Goal: Task Accomplishment & Management: Manage account settings

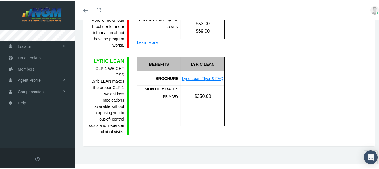
scroll to position [447, 0]
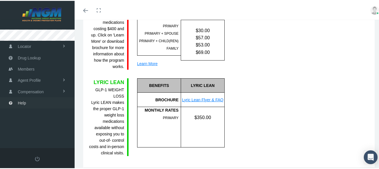
click at [40, 100] on link "Help" at bounding box center [37, 101] width 75 height 11
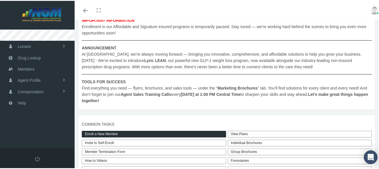
scroll to position [115, 0]
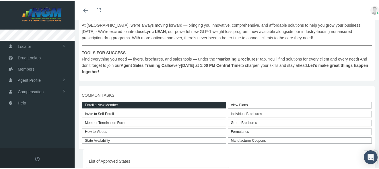
click at [130, 141] on link "State Availability" at bounding box center [154, 140] width 144 height 7
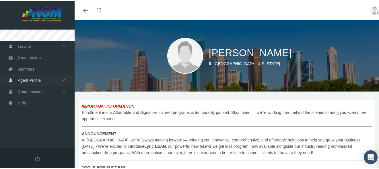
click at [35, 77] on span "Agent Profile" at bounding box center [29, 79] width 23 height 11
click at [24, 88] on span "View" at bounding box center [21, 92] width 9 height 10
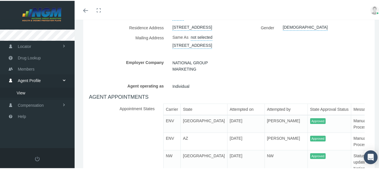
scroll to position [28, 0]
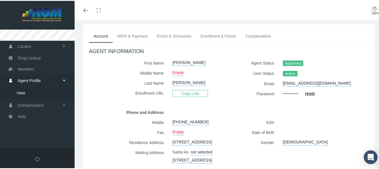
click at [128, 32] on link "NIPR & Payment" at bounding box center [133, 35] width 40 height 13
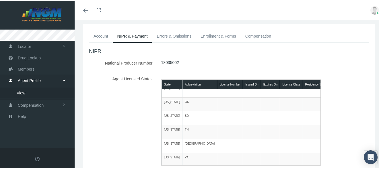
scroll to position [315, 0]
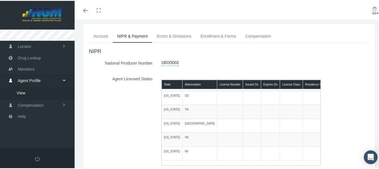
click at [178, 38] on link "Errors & Omissions" at bounding box center [174, 35] width 44 height 13
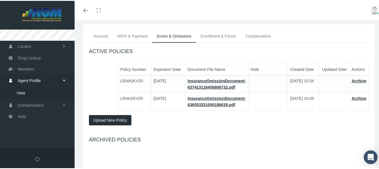
click at [116, 122] on button "Upload New Policy" at bounding box center [110, 119] width 42 height 10
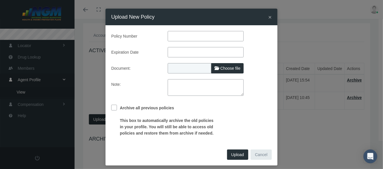
click at [175, 34] on input "text" at bounding box center [206, 36] width 76 height 10
type input "MKLM7PLCA00112"
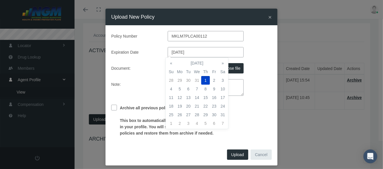
type input "01/01/2026"
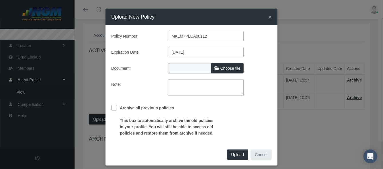
click at [227, 67] on span "Choose file" at bounding box center [231, 68] width 20 height 5
click at [227, 67] on input "Choose file" at bounding box center [206, 67] width 76 height 8
type input "C:\fakepath\2025 CE Certificate Gena Batson TX.pdf"
type input "2025 CE Certificate Gena Batson TX.pdf"
click at [114, 109] on input "Archive all previous policies This box to automatically archive the old policie…" at bounding box center [114, 108] width 6 height 6
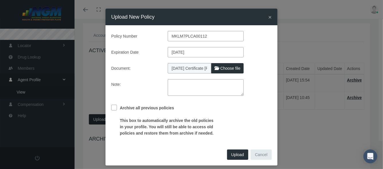
checkbox input "true"
click at [237, 154] on span "Upload" at bounding box center [237, 154] width 13 height 5
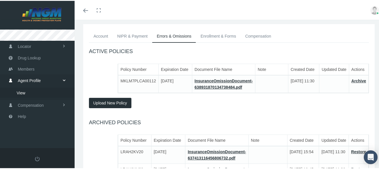
click at [205, 31] on link "Enrollment & Forms" at bounding box center [218, 35] width 45 height 13
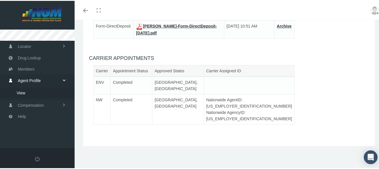
scroll to position [0, 0]
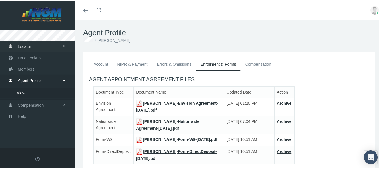
click at [22, 47] on span "Locator" at bounding box center [24, 45] width 13 height 11
click at [23, 124] on span "Help" at bounding box center [22, 125] width 8 height 11
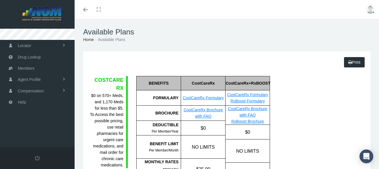
scroll to position [447, 0]
